Goal: Browse casually: Explore the website without a specific task or goal

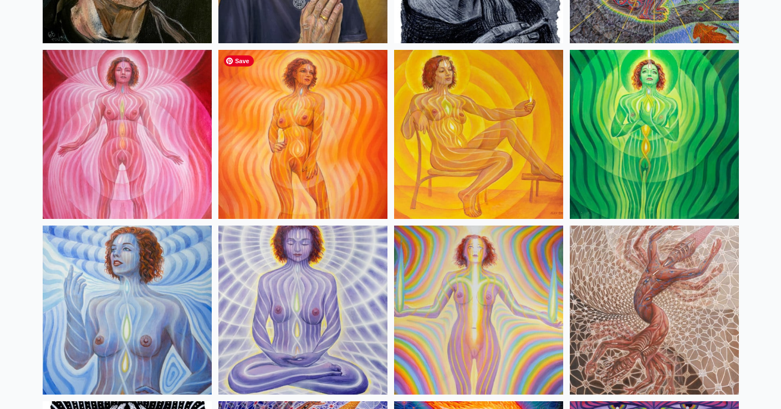
scroll to position [783, 0]
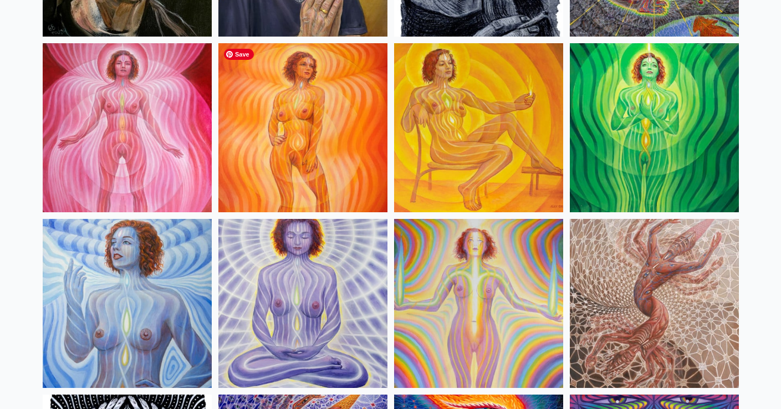
click at [292, 142] on img at bounding box center [302, 127] width 169 height 169
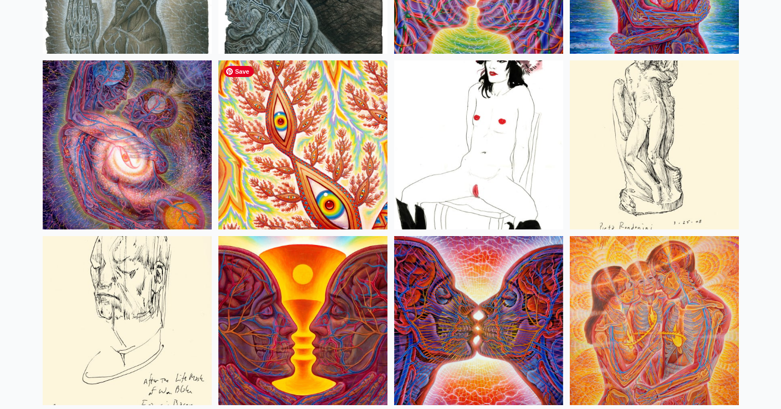
scroll to position [3760, 0]
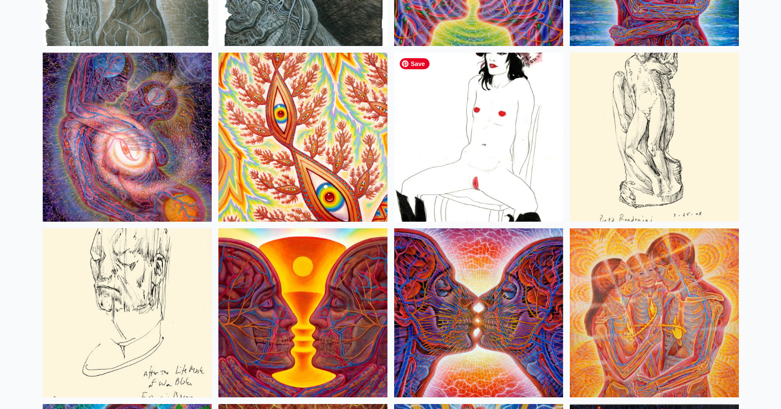
click at [491, 136] on img at bounding box center [478, 137] width 169 height 169
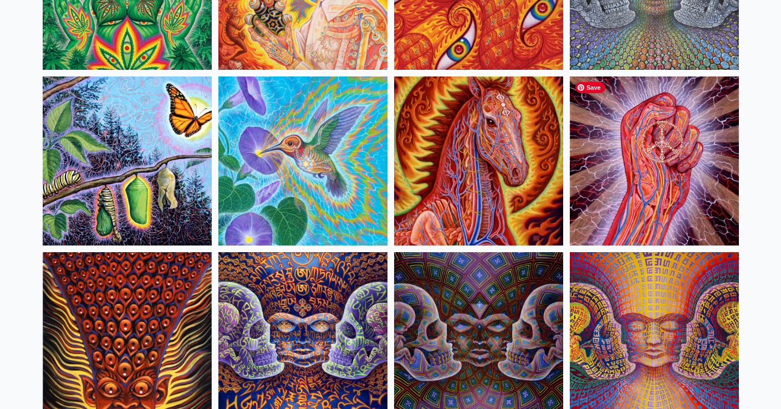
scroll to position [5493, 0]
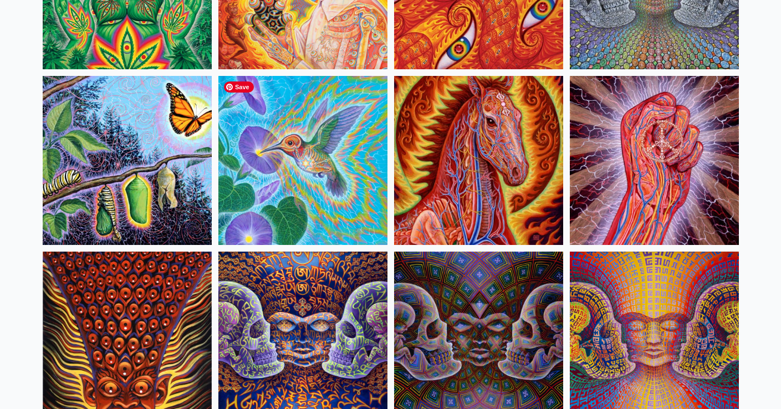
click at [337, 192] on img at bounding box center [302, 160] width 169 height 169
click at [110, 159] on img at bounding box center [127, 160] width 169 height 169
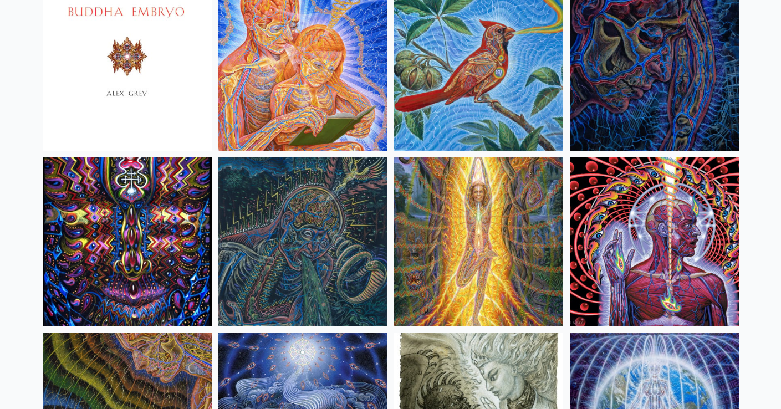
scroll to position [6817, 0]
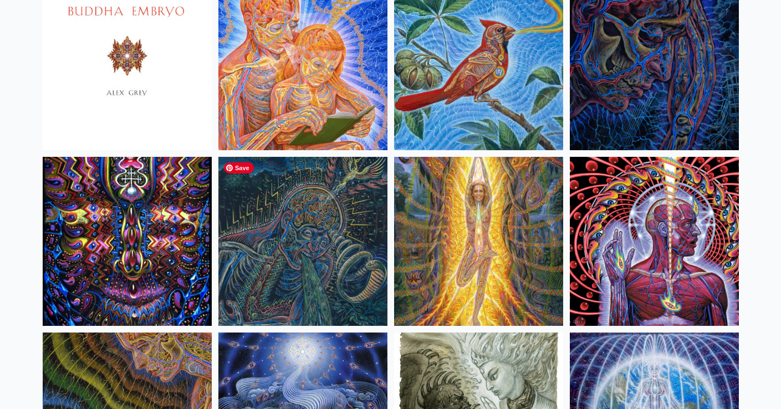
click at [332, 242] on img at bounding box center [302, 241] width 169 height 169
click at [470, 237] on img at bounding box center [478, 241] width 169 height 169
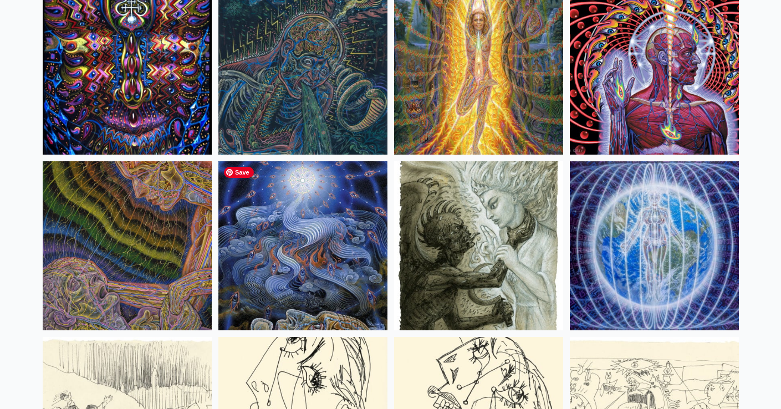
scroll to position [6999, 0]
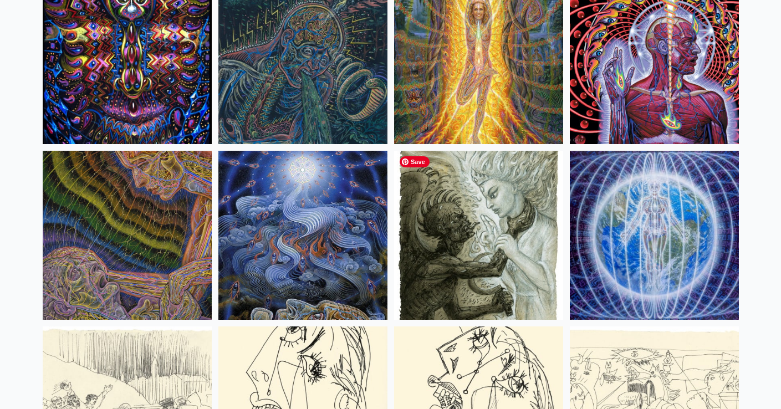
click at [537, 279] on img at bounding box center [478, 235] width 169 height 169
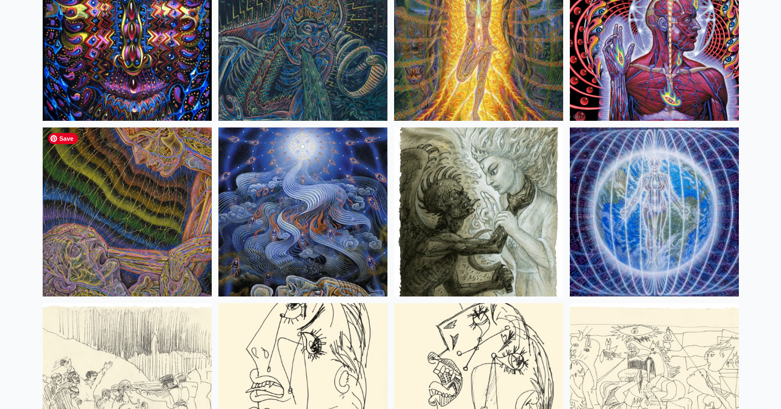
scroll to position [7026, 0]
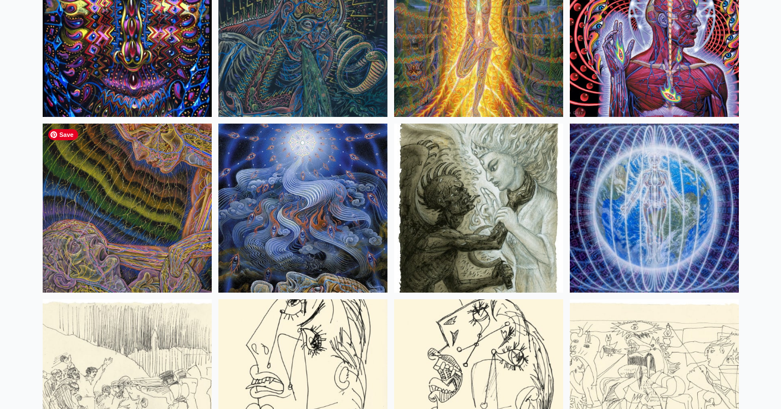
click at [166, 165] on img at bounding box center [127, 208] width 169 height 169
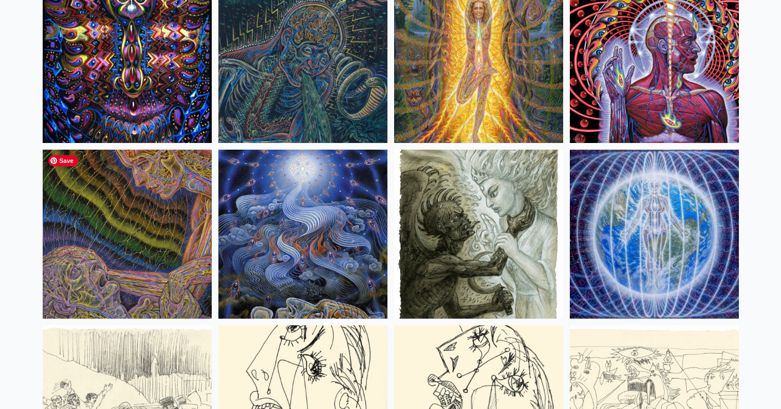
scroll to position [6997, 0]
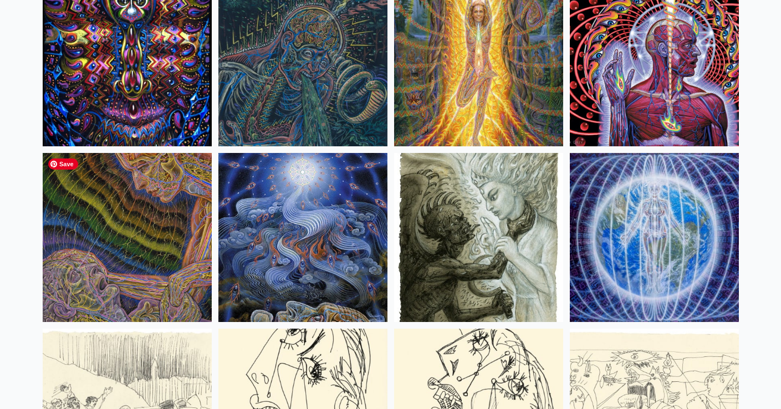
click at [111, 259] on img at bounding box center [127, 237] width 169 height 169
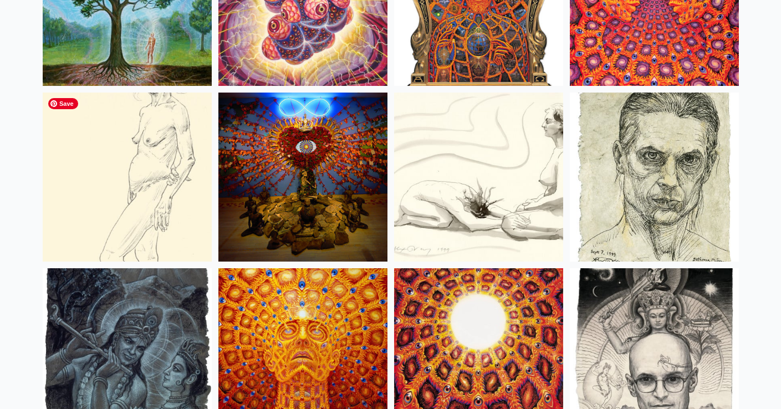
scroll to position [7586, 0]
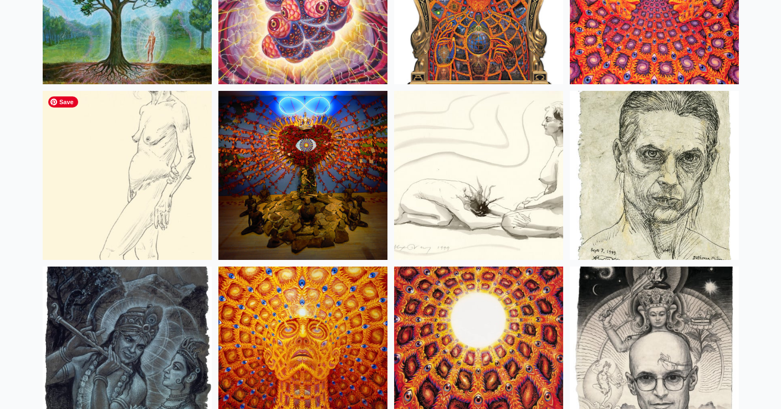
click at [114, 202] on img at bounding box center [127, 175] width 169 height 169
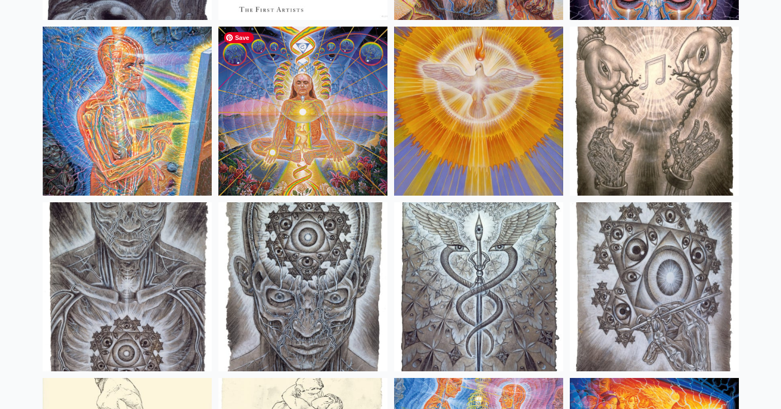
scroll to position [8176, 0]
click at [340, 110] on img at bounding box center [302, 111] width 169 height 169
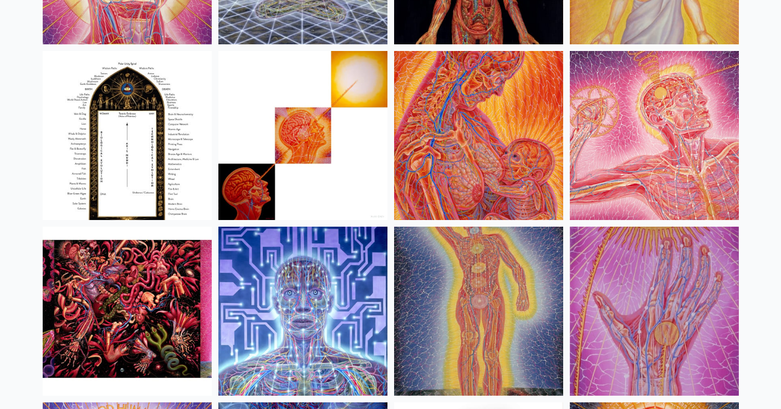
scroll to position [11843, 0]
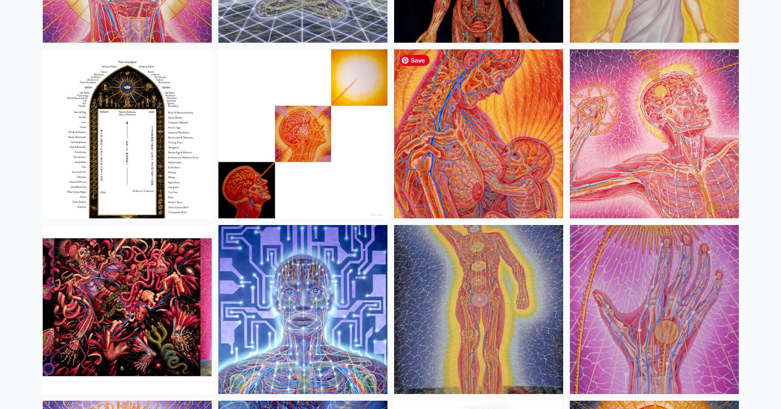
click at [500, 165] on img at bounding box center [478, 133] width 169 height 169
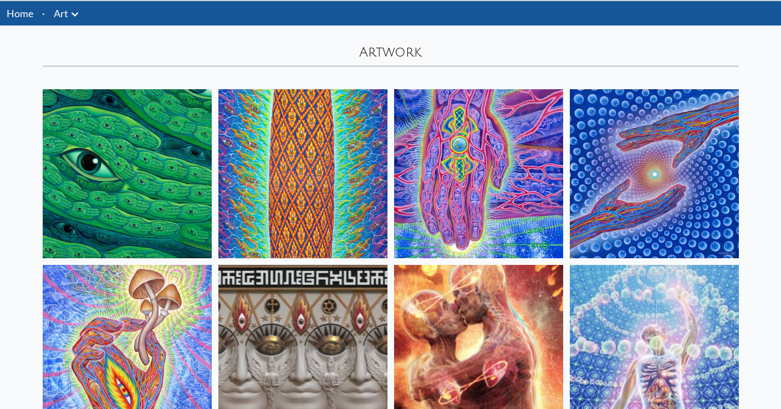
scroll to position [0, 0]
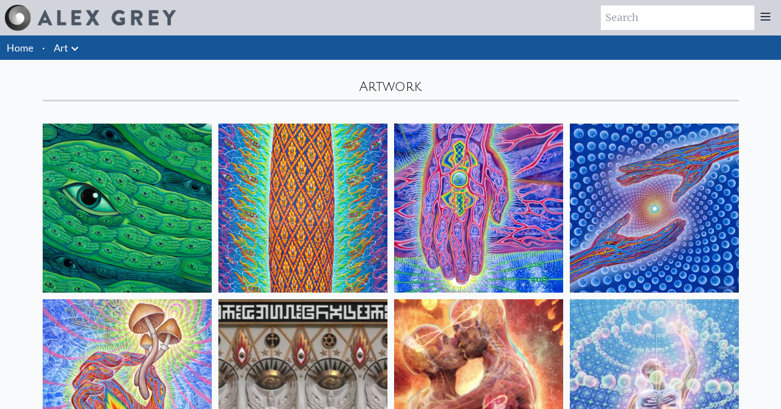
click at [15, 50] on link "Home" at bounding box center [20, 48] width 27 height 12
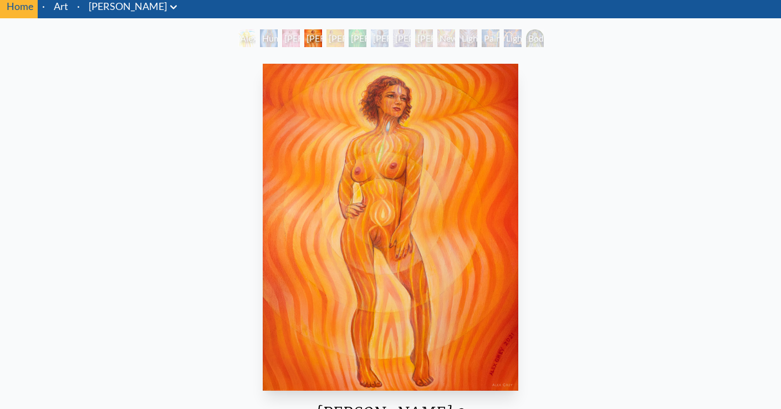
scroll to position [43, 0]
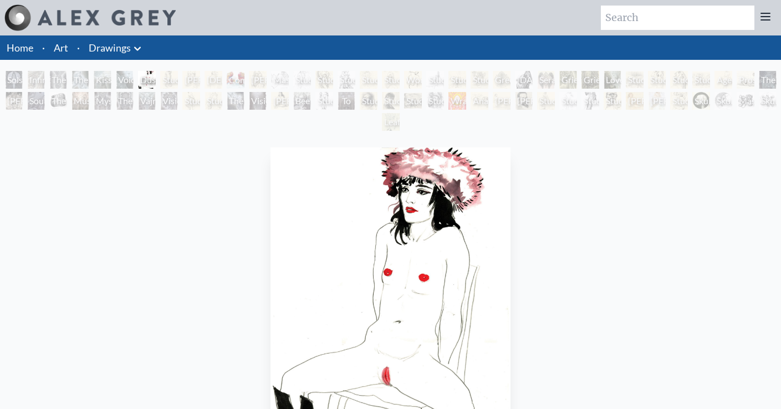
scroll to position [124, 0]
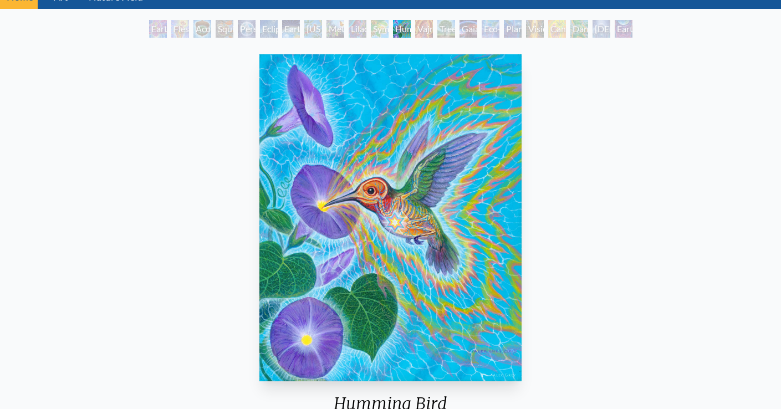
scroll to position [50, 0]
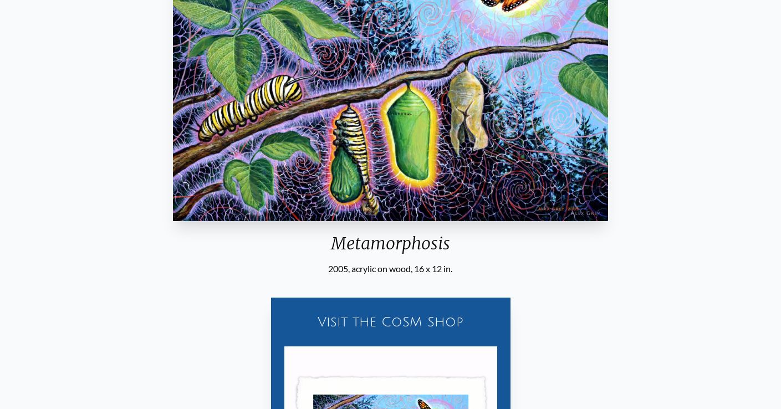
scroll to position [78, 0]
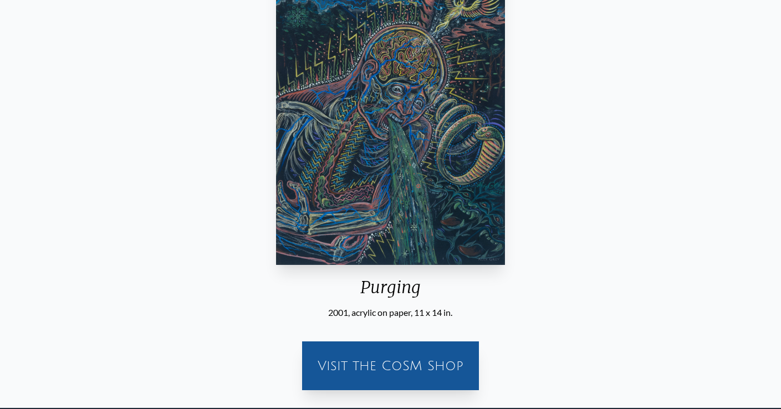
scroll to position [295, 0]
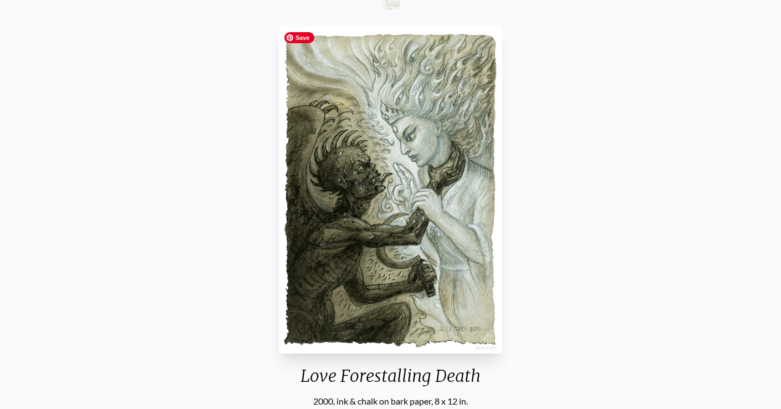
scroll to position [119, 0]
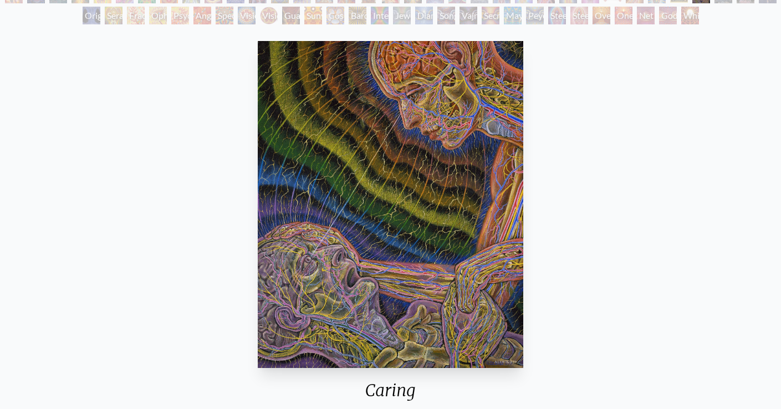
scroll to position [126, 0]
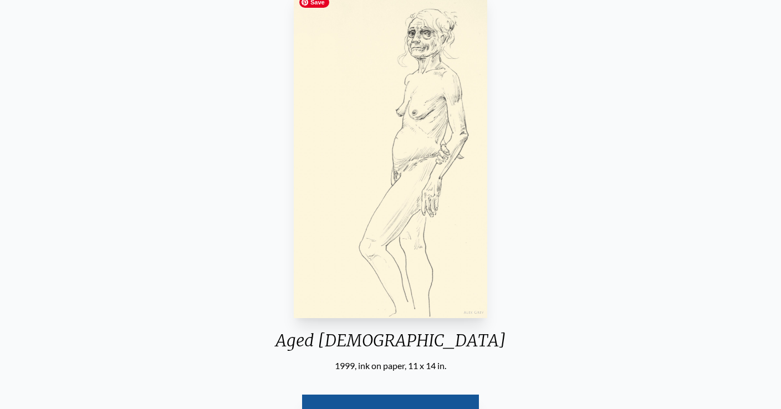
scroll to position [157, 0]
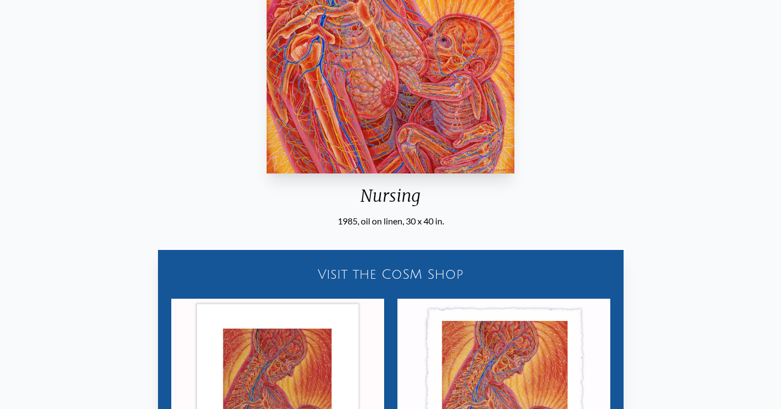
scroll to position [322, 0]
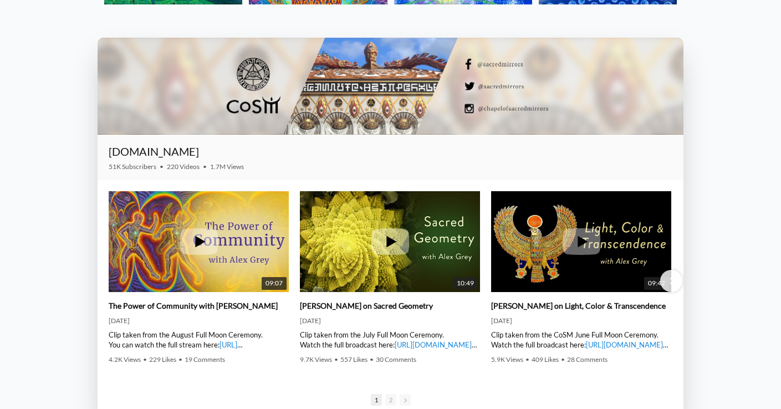
scroll to position [1533, 0]
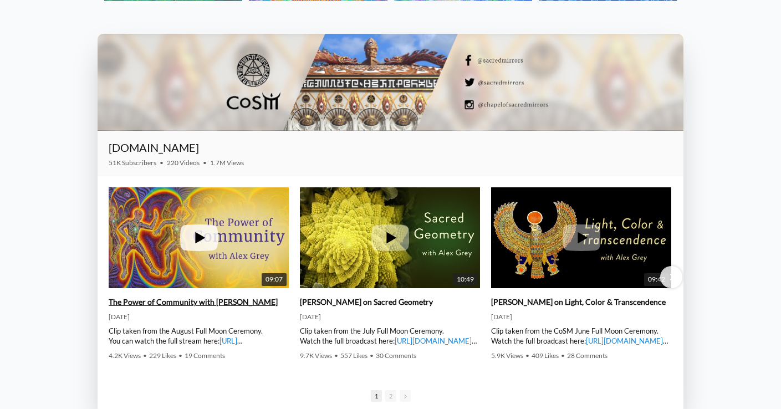
click at [201, 240] on icon at bounding box center [200, 238] width 10 height 12
